Goal: Task Accomplishment & Management: Use online tool/utility

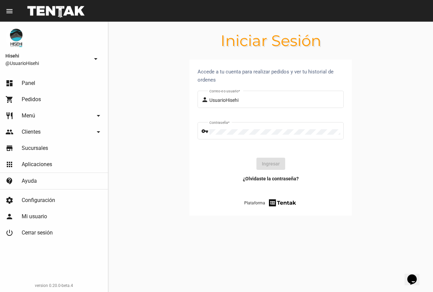
click at [31, 83] on span "Panel" at bounding box center [29, 83] width 14 height 7
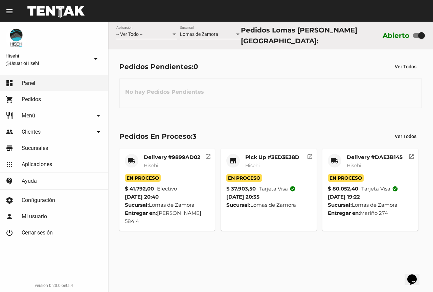
click at [183, 163] on mat-card-subtitle "Hisehi" at bounding box center [172, 165] width 56 height 7
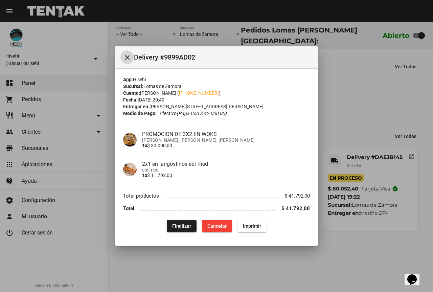
click at [176, 221] on button "Finalizar" at bounding box center [182, 226] width 30 height 12
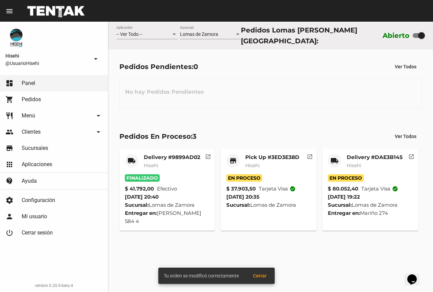
click at [282, 157] on mat-card-title "Pick Up #3ED3E38D" at bounding box center [272, 157] width 54 height 7
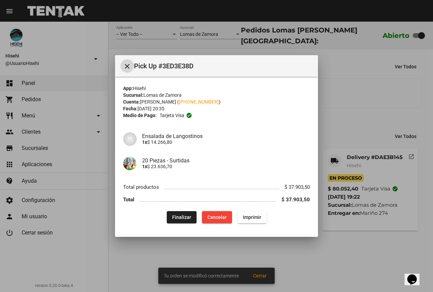
click at [175, 220] on button "Finalizar" at bounding box center [182, 217] width 30 height 12
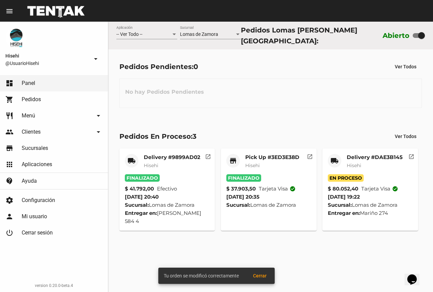
click at [364, 165] on mat-card-subtitle "Hisehi" at bounding box center [374, 165] width 56 height 7
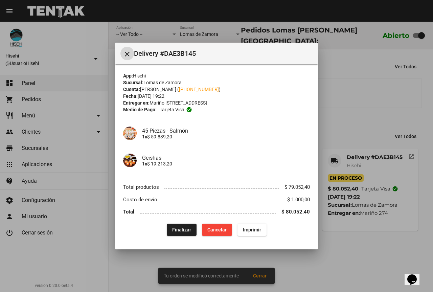
click at [179, 225] on button "Finalizar" at bounding box center [182, 229] width 30 height 12
